Goal: Communication & Community: Ask a question

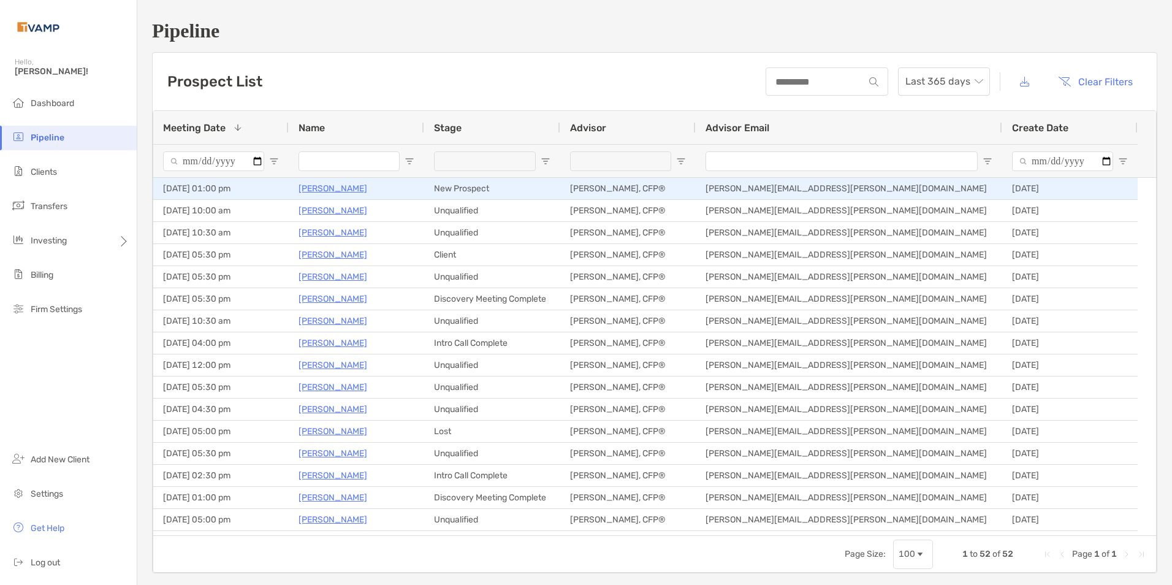
click at [335, 192] on p "[PERSON_NAME]" at bounding box center [333, 188] width 69 height 15
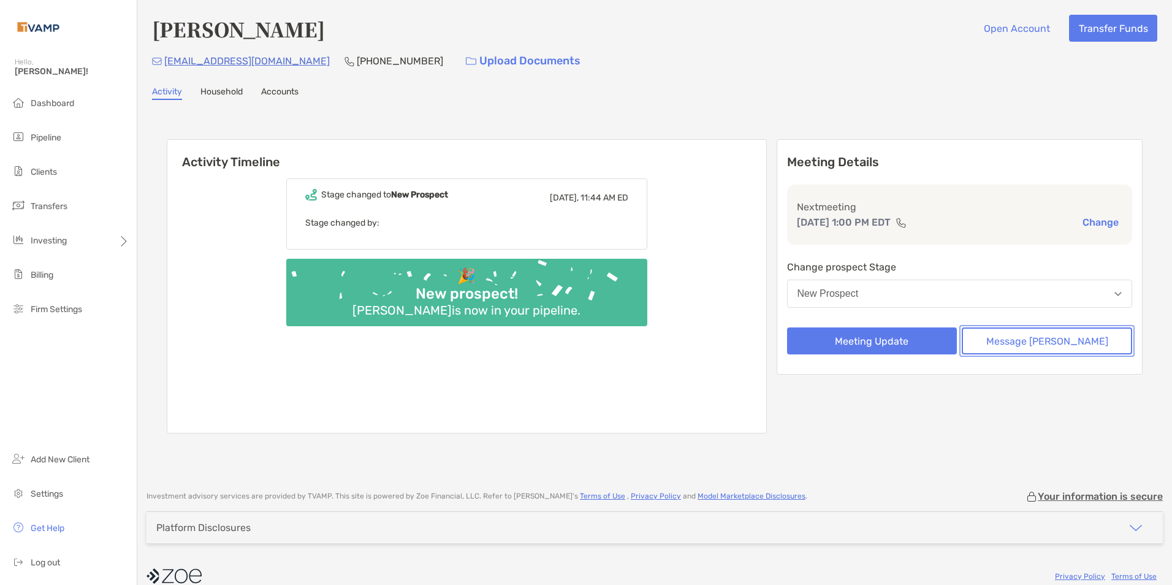
click at [1086, 342] on button "Message [PERSON_NAME]" at bounding box center [1047, 340] width 170 height 27
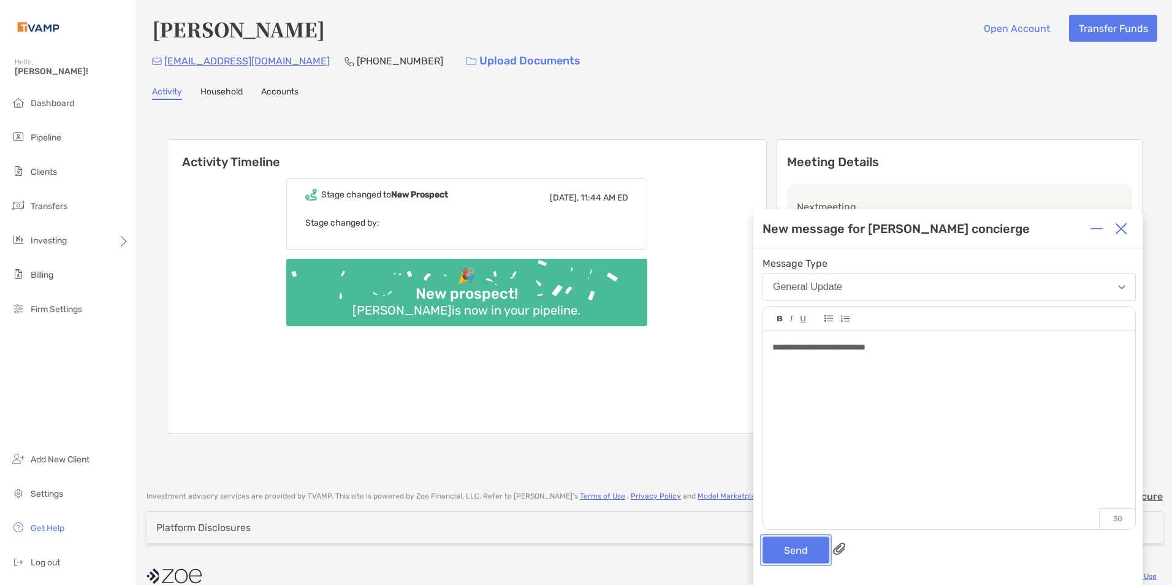
click at [787, 554] on button "Send" at bounding box center [796, 550] width 67 height 27
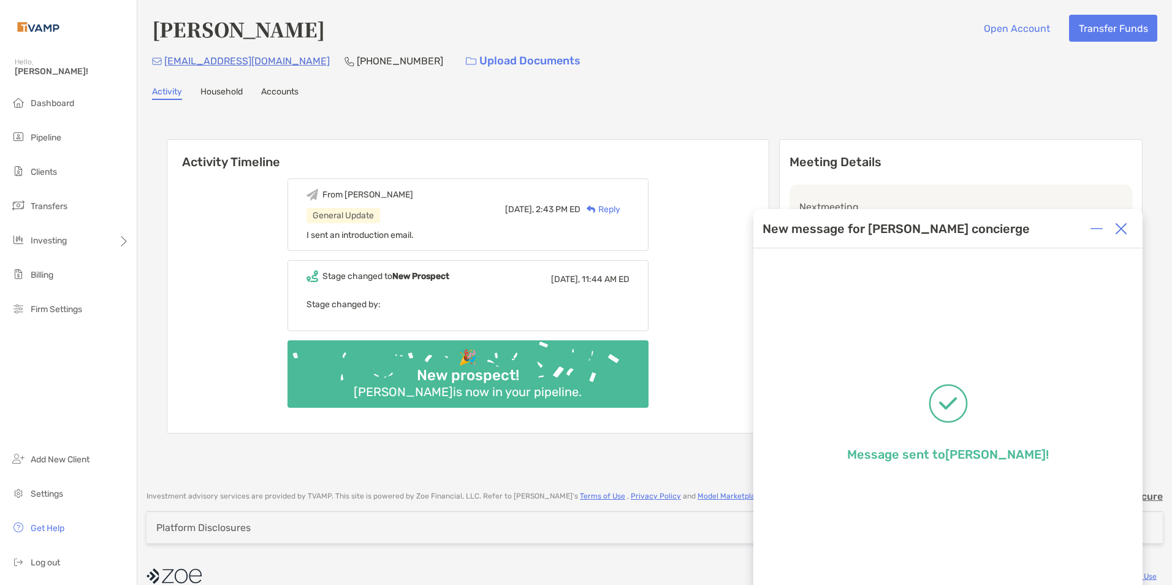
click at [1123, 230] on img at bounding box center [1121, 229] width 12 height 12
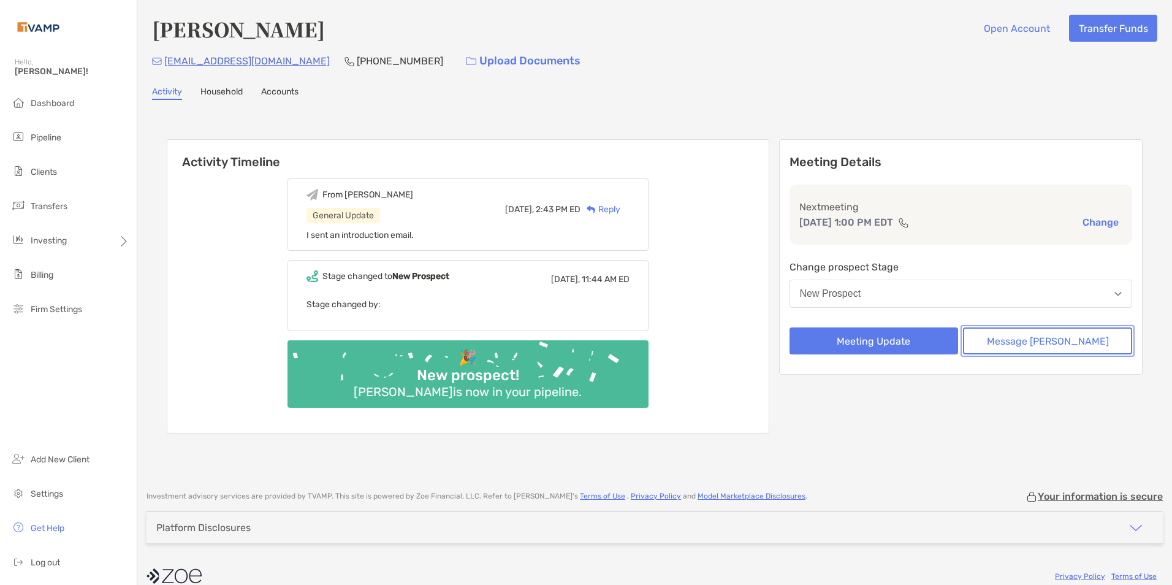
click at [1074, 338] on button "Message [PERSON_NAME]" at bounding box center [1047, 340] width 169 height 27
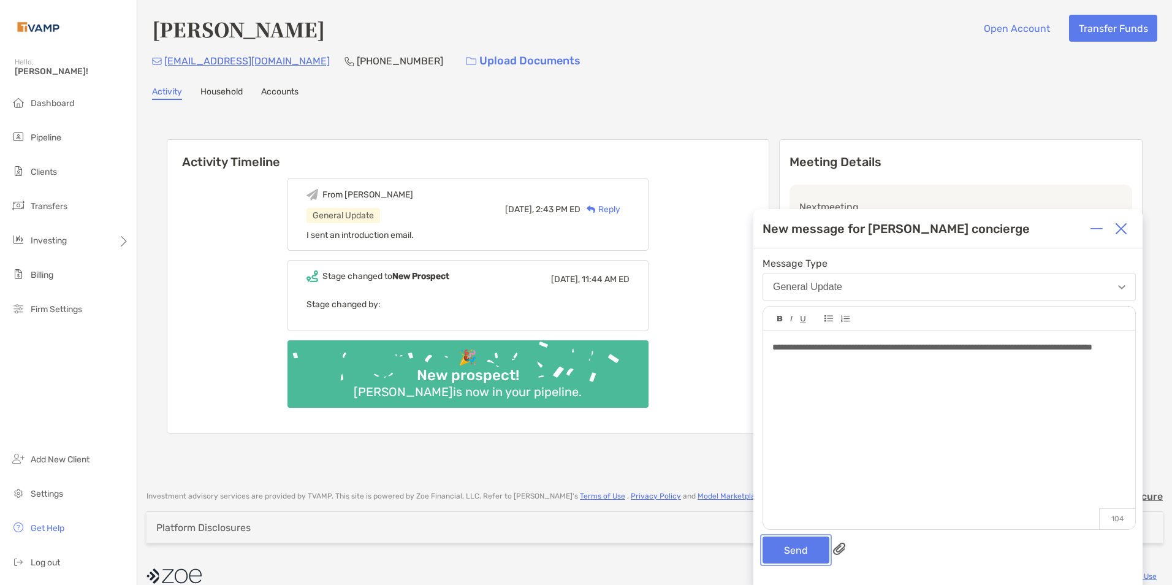
click at [779, 547] on button "Send" at bounding box center [796, 550] width 67 height 27
